Goal: Check status: Check status

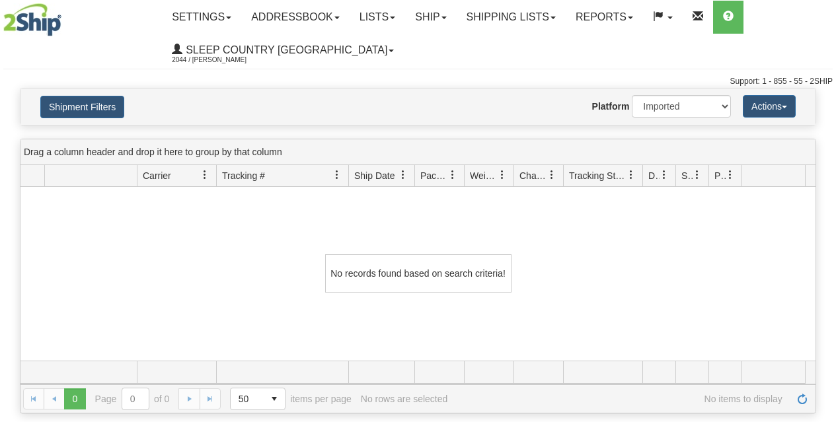
select select "1"
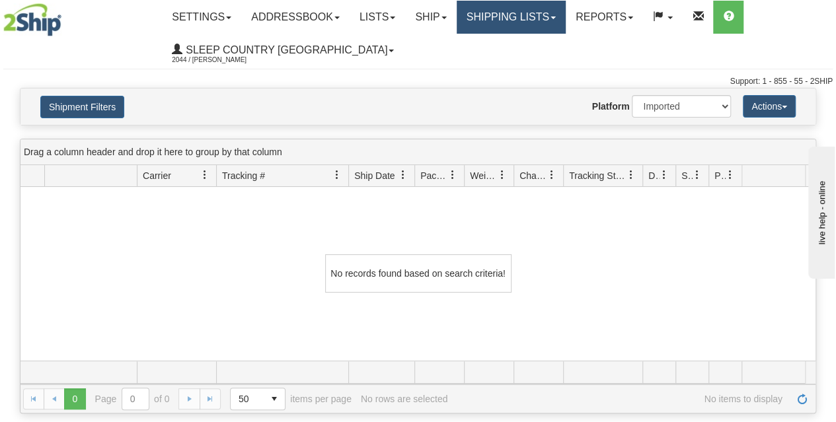
click at [502, 20] on link "Shipping lists" at bounding box center [511, 17] width 109 height 33
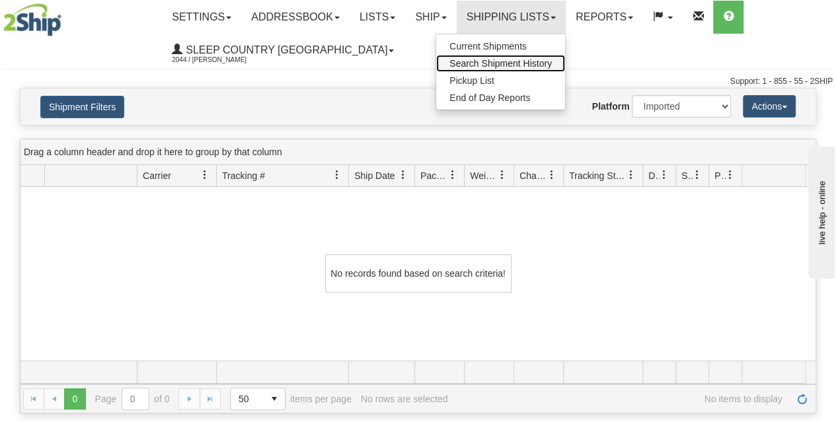
click at [500, 65] on span "Search Shipment History" at bounding box center [500, 63] width 102 height 11
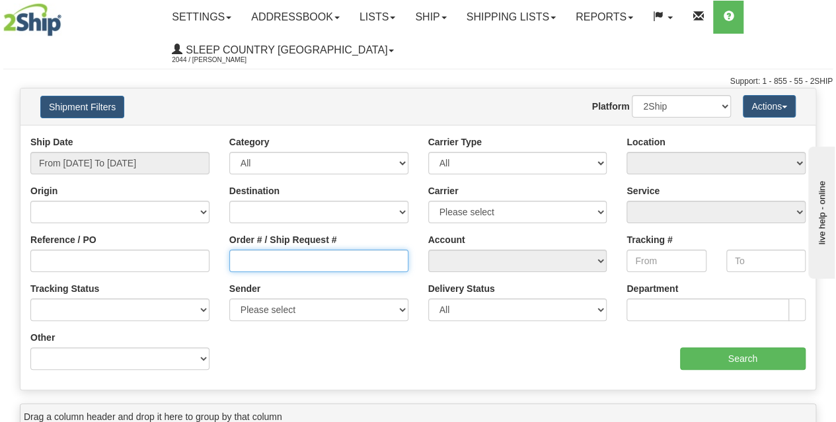
click at [271, 261] on input "Order # / Ship Request #" at bounding box center [318, 261] width 179 height 22
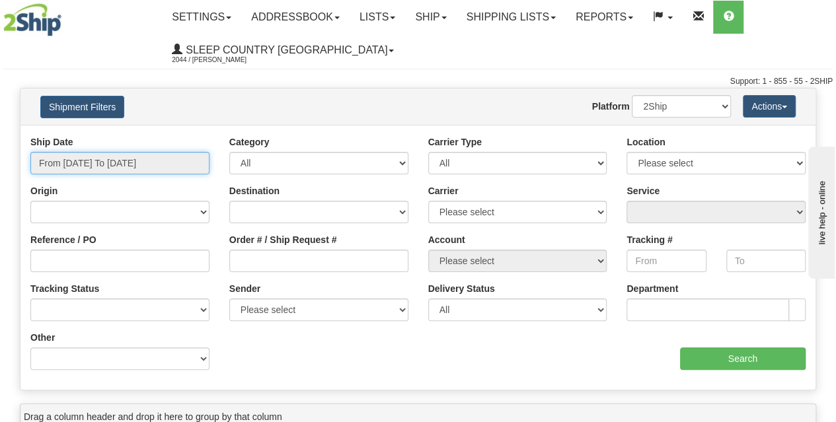
click at [126, 163] on input "From 08/24/2025 To 08/25/2025" at bounding box center [119, 163] width 179 height 22
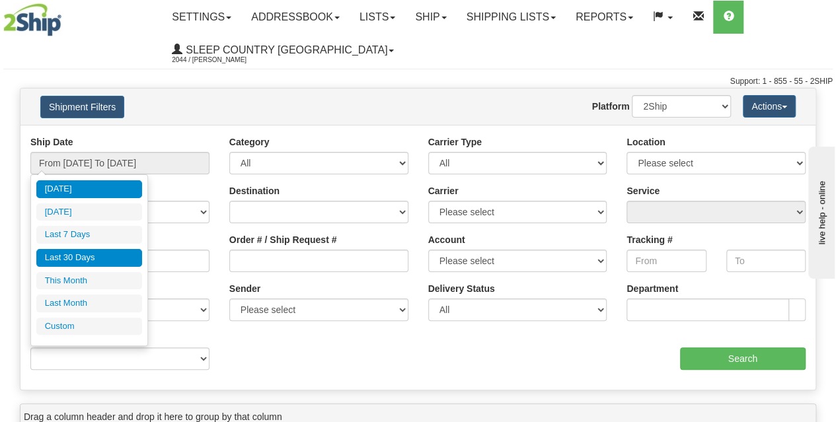
click at [95, 256] on li "Last 30 Days" at bounding box center [89, 258] width 106 height 18
type input "From [DATE] To [DATE]"
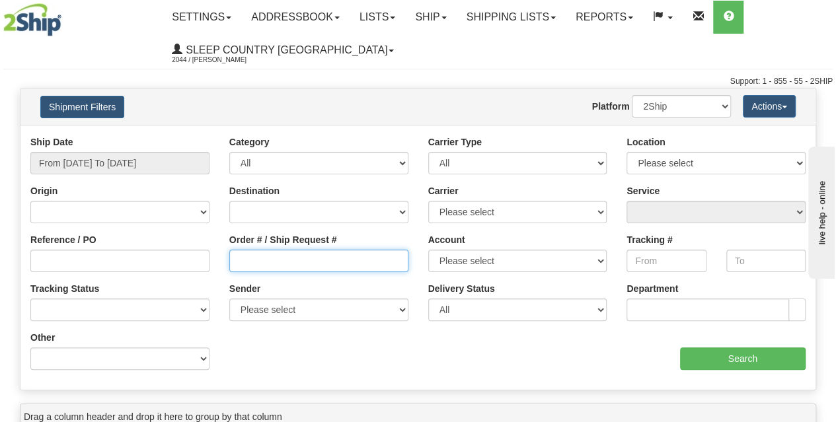
click at [256, 269] on input "Order # / Ship Request #" at bounding box center [318, 261] width 179 height 22
paste input "9002I021466"
type input "9002I021466"
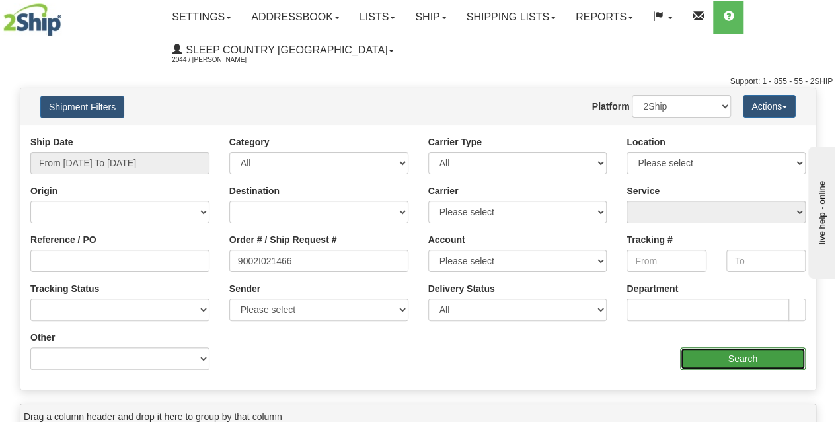
click at [695, 360] on input "Search" at bounding box center [743, 359] width 126 height 22
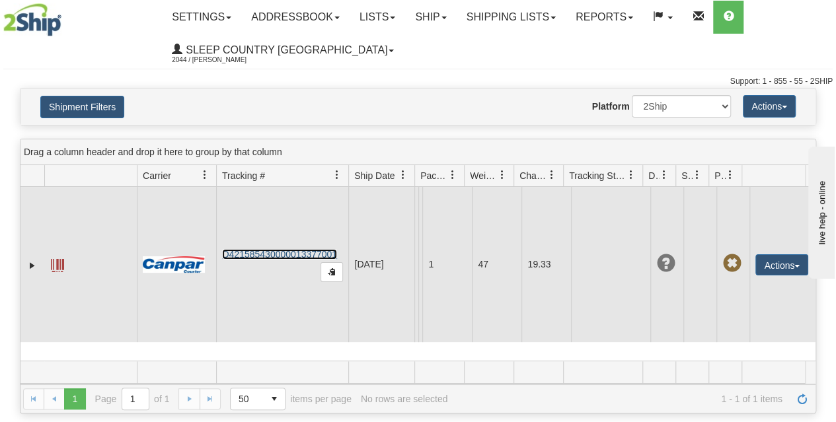
click at [290, 260] on link "D421585430000013377001" at bounding box center [279, 254] width 115 height 11
